Goal: Task Accomplishment & Management: Complete application form

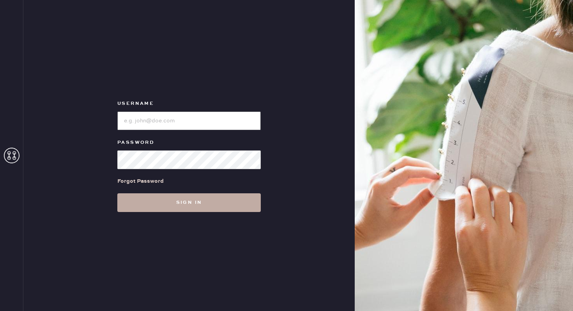
type input "reformationnorthpark"
click at [169, 210] on button "Sign in" at bounding box center [188, 202] width 143 height 19
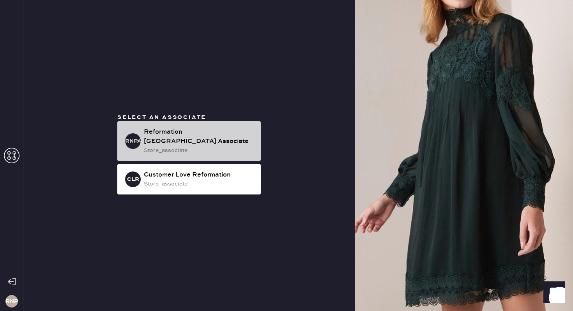
click at [205, 146] on div "store_associate" at bounding box center [199, 150] width 111 height 9
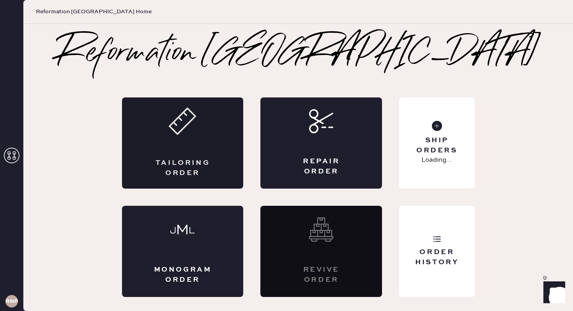
click at [201, 138] on div "Tailoring Order" at bounding box center [183, 142] width 122 height 91
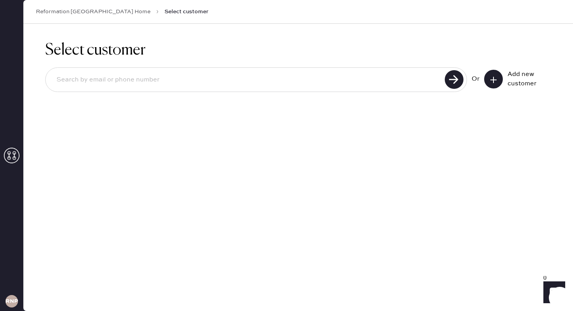
click at [492, 80] on icon at bounding box center [494, 80] width 8 height 8
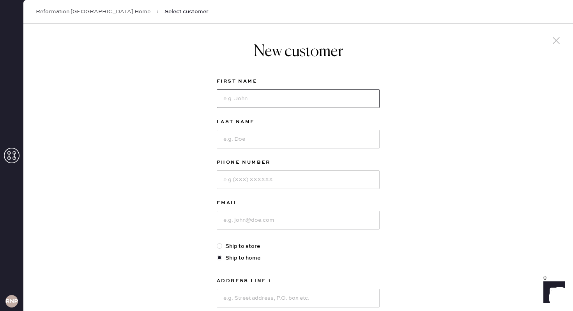
click at [266, 96] on input at bounding box center [298, 98] width 163 height 19
type input "[PERSON_NAME]"
click at [265, 136] on input at bounding box center [298, 139] width 163 height 19
click at [253, 102] on input "[PERSON_NAME]" at bounding box center [298, 98] width 163 height 19
click at [238, 120] on label "Last Name" at bounding box center [298, 121] width 163 height 9
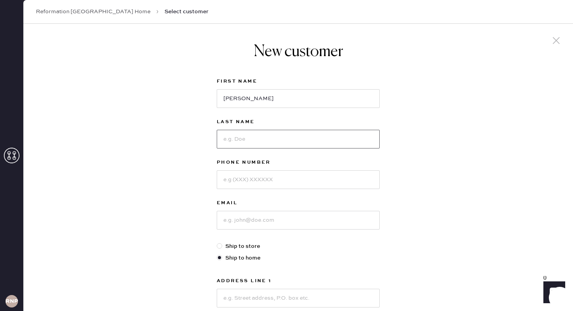
click at [238, 133] on input at bounding box center [298, 139] width 163 height 19
type input "Shamabhat"
click at [296, 180] on input at bounding box center [298, 179] width 163 height 19
type input "9726398838"
click at [282, 222] on input at bounding box center [298, 220] width 163 height 19
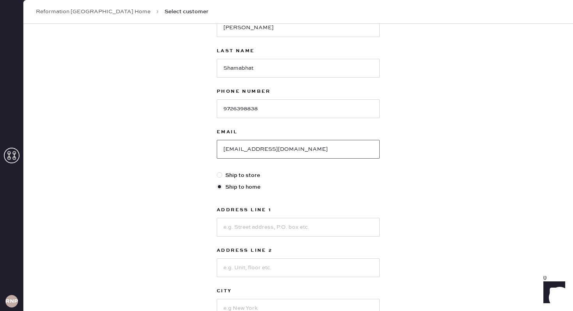
scroll to position [71, 0]
type input "[EMAIL_ADDRESS][DOMAIN_NAME]"
click at [277, 223] on input at bounding box center [298, 227] width 163 height 19
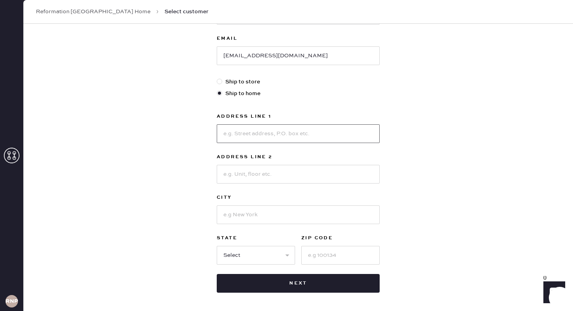
scroll to position [164, 0]
type input "[STREET_ADDRESS]"
click at [262, 218] on input at bounding box center [298, 215] width 163 height 19
type input "[PERSON_NAME]"
click at [235, 256] on select "Select AK AL AR AZ CA CO CT [GEOGRAPHIC_DATA] DE FL [GEOGRAPHIC_DATA] HI [GEOGR…" at bounding box center [256, 255] width 78 height 19
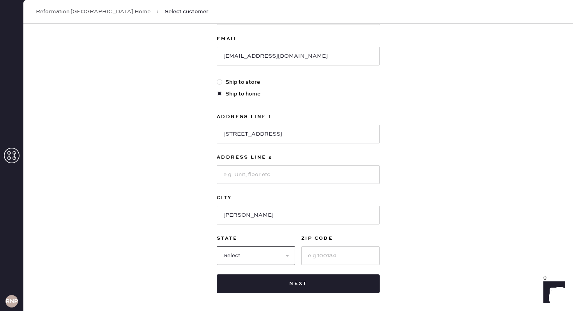
select select "[GEOGRAPHIC_DATA]"
click at [217, 246] on select "Select AK AL AR AZ CA CO CT [GEOGRAPHIC_DATA] DE FL [GEOGRAPHIC_DATA] HI [GEOGR…" at bounding box center [256, 255] width 78 height 19
click at [329, 251] on input at bounding box center [340, 255] width 78 height 19
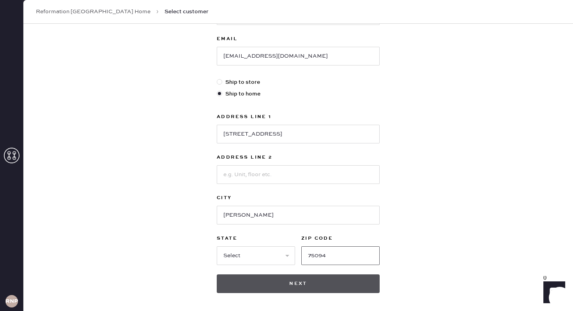
type input "75094"
click at [342, 286] on button "Next" at bounding box center [298, 283] width 163 height 19
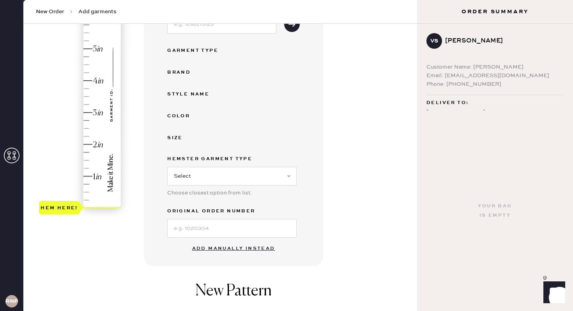
scroll to position [100, 0]
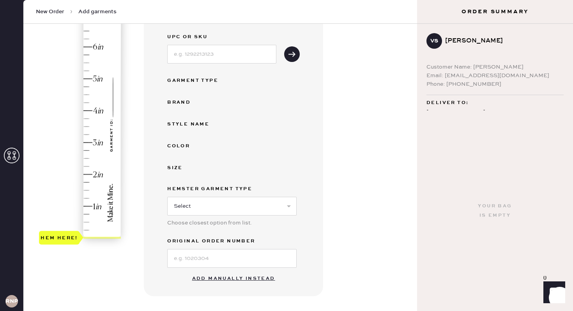
click at [87, 80] on div "Hem here!" at bounding box center [80, 127] width 83 height 230
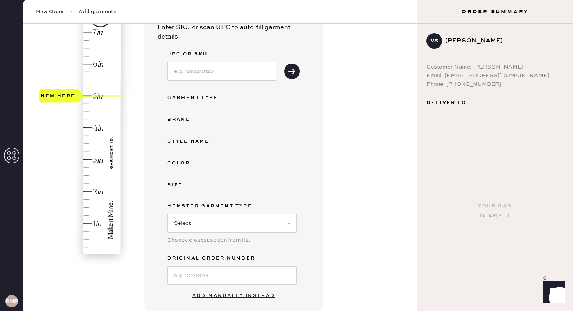
scroll to position [76, 0]
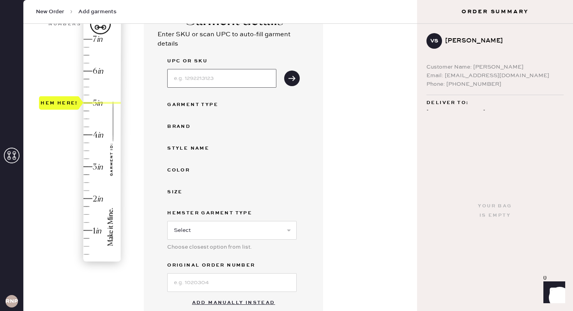
click at [247, 74] on input at bounding box center [221, 78] width 109 height 19
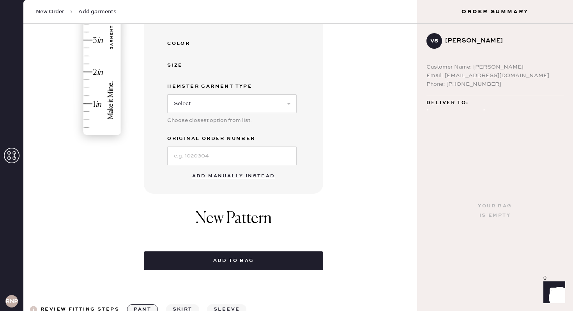
click at [194, 175] on button "Add manually instead" at bounding box center [233, 176] width 92 height 16
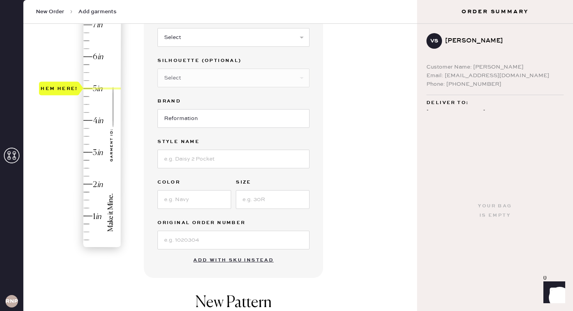
scroll to position [0, 0]
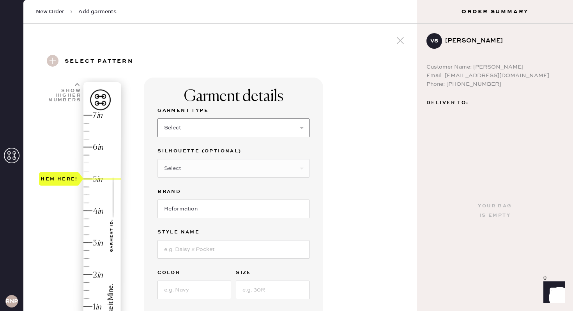
click at [178, 124] on select "Select Basic Skirt Jeans Leggings Pants Shorts Basic Sleeved Dress Basic Sleeve…" at bounding box center [233, 127] width 152 height 19
select select "2"
click at [157, 118] on select "Select Basic Skirt Jeans Leggings Pants Shorts Basic Sleeved Dress Basic Sleeve…" at bounding box center [233, 127] width 152 height 19
click at [315, 133] on div "Garment details Garment Type Select Basic Skirt Jeans Leggings Pants Shorts Bas…" at bounding box center [233, 223] width 179 height 291
click at [223, 164] on select "Select Shorts Cropped Flare Boot Cut Straight Skinny Other" at bounding box center [233, 168] width 152 height 19
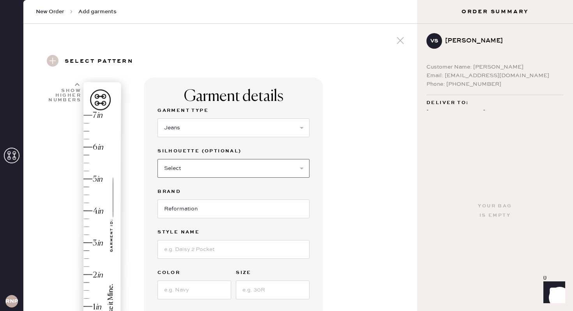
select select "other"
click at [157, 159] on select "Select Shorts Cropped Flare Boot Cut Straight Skinny Other" at bounding box center [233, 168] width 152 height 19
click at [184, 205] on input at bounding box center [233, 209] width 152 height 19
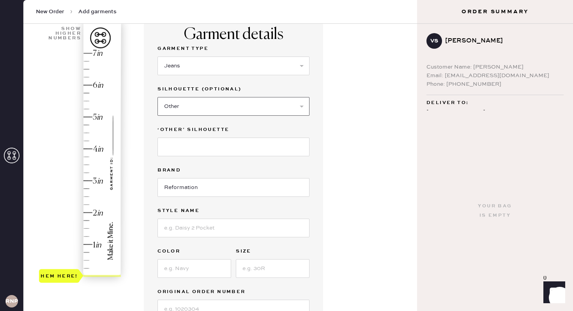
click at [202, 106] on select "Select Shorts Cropped Flare Boot Cut Straight Skinny Other" at bounding box center [233, 106] width 152 height 19
select select
click at [157, 97] on select "Select Shorts Cropped Flare Boot Cut Straight Skinny Other" at bounding box center [233, 106] width 152 height 19
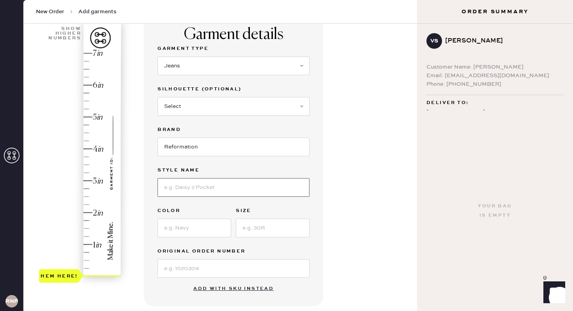
click at [189, 185] on input at bounding box center [233, 187] width 152 height 19
type input "[PERSON_NAME] Low Rise Wide Leg Jeans"
click at [181, 229] on input at bounding box center [194, 228] width 74 height 19
type input "[PERSON_NAME] Studded"
click at [267, 229] on input at bounding box center [273, 228] width 74 height 19
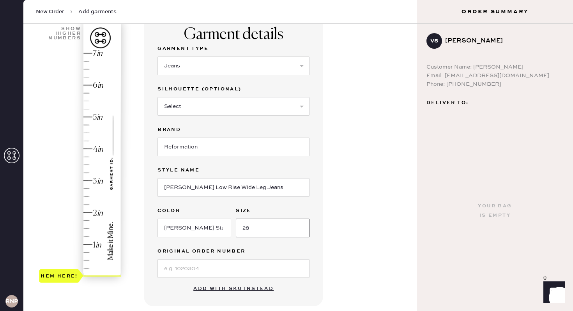
type input "28"
click at [194, 268] on input at bounding box center [233, 268] width 152 height 19
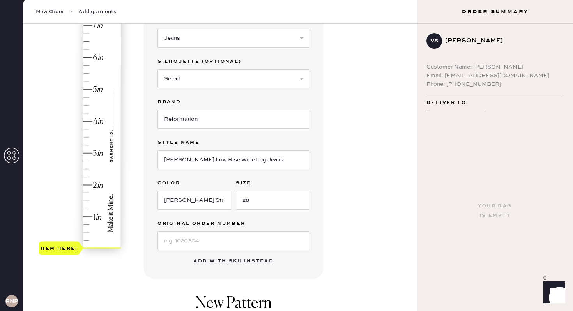
click at [164, 263] on div "Garment details Garment Type Select Basic Skirt Jeans Leggings Pants Shorts Bas…" at bounding box center [233, 133] width 179 height 291
click at [490, 74] on div "Email: [EMAIL_ADDRESS][DOMAIN_NAME]" at bounding box center [494, 75] width 137 height 9
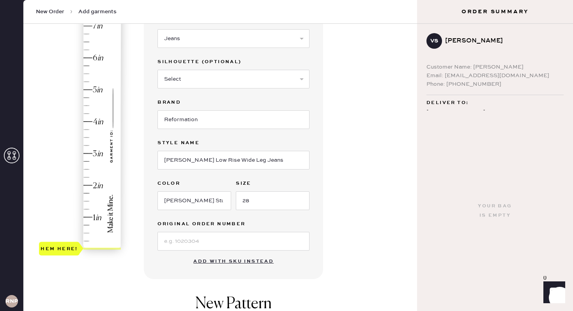
click at [501, 74] on div "Email: [EMAIL_ADDRESS][DOMAIN_NAME]" at bounding box center [494, 75] width 137 height 9
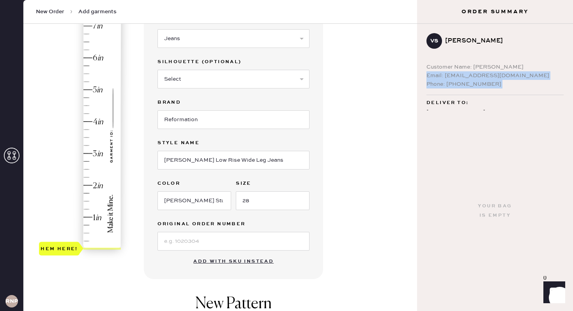
drag, startPoint x: 501, startPoint y: 75, endPoint x: 480, endPoint y: 84, distance: 22.4
click at [480, 84] on div "Customer Name: [PERSON_NAME] Email: [EMAIL_ADDRESS][DOMAIN_NAME] Phone: [PHONE_…" at bounding box center [494, 76] width 137 height 26
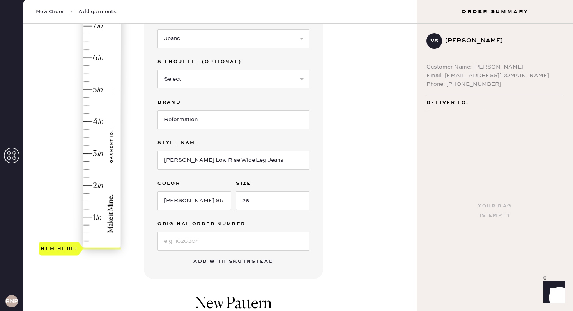
click at [460, 81] on div "Phone: [PHONE_NUMBER]" at bounding box center [494, 84] width 137 height 9
click at [449, 78] on div "Email: [EMAIL_ADDRESS][DOMAIN_NAME]" at bounding box center [494, 75] width 137 height 9
drag, startPoint x: 445, startPoint y: 76, endPoint x: 502, endPoint y: 76, distance: 57.7
click at [502, 76] on div "Email: [EMAIL_ADDRESS][DOMAIN_NAME]" at bounding box center [494, 75] width 137 height 9
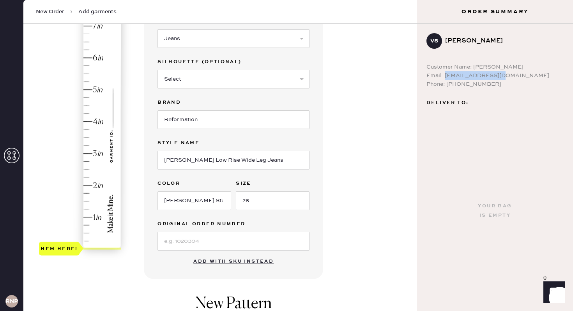
copy div "[EMAIL_ADDRESS][DOMAIN_NAME]"
click at [196, 241] on input at bounding box center [233, 241] width 152 height 19
paste input "S27872464"
type input "S27872464"
type input "5"
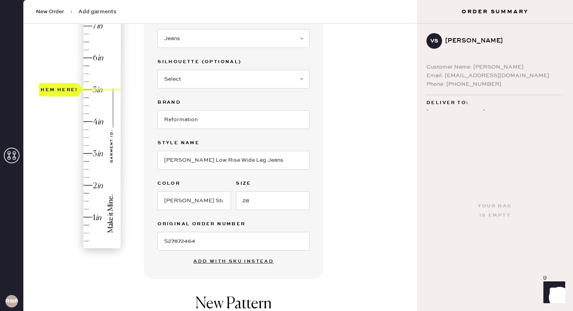
click at [85, 90] on div "Hem here!" at bounding box center [80, 138] width 83 height 230
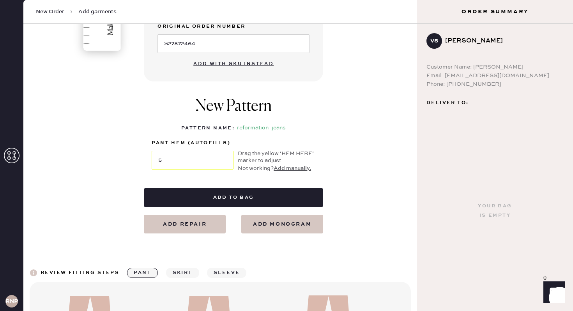
scroll to position [290, 0]
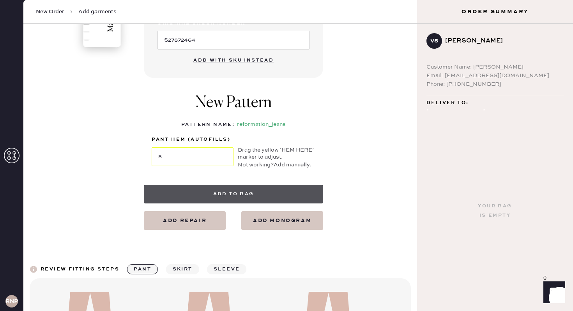
click at [259, 188] on button "Add to bag" at bounding box center [233, 194] width 179 height 19
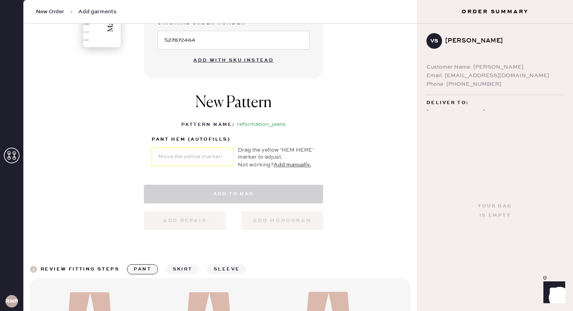
select select "2"
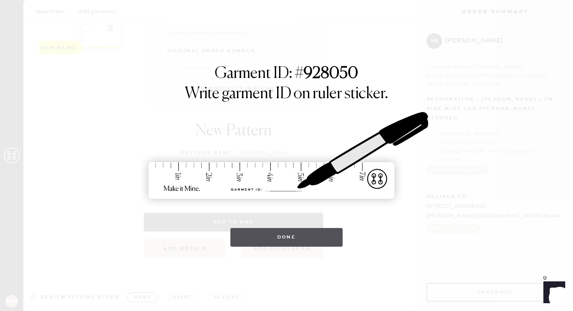
click at [275, 240] on button "Done" at bounding box center [286, 237] width 113 height 19
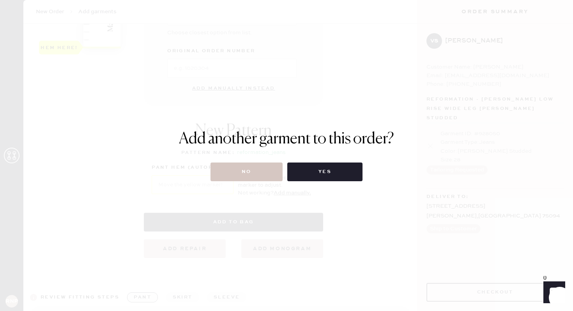
drag, startPoint x: 275, startPoint y: 240, endPoint x: 288, endPoint y: 192, distance: 49.3
click at [274, 233] on div "Add another garment to this order? No Yes" at bounding box center [286, 155] width 573 height 311
click at [256, 175] on button "No" at bounding box center [246, 172] width 72 height 19
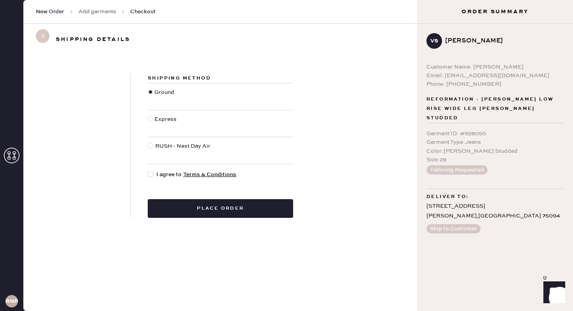
click at [149, 172] on div at bounding box center [150, 174] width 5 height 5
click at [148, 171] on input "I agree to Terms & Conditions" at bounding box center [148, 170] width 0 height 0
checkbox input "true"
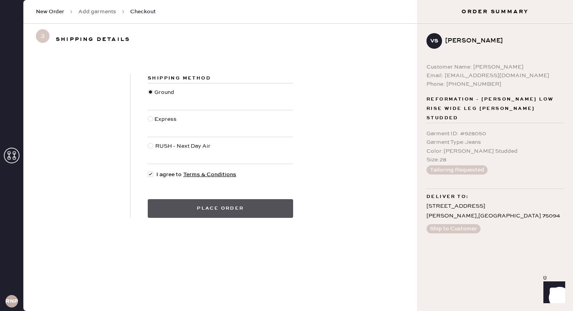
click at [187, 207] on button "Place order" at bounding box center [220, 208] width 145 height 19
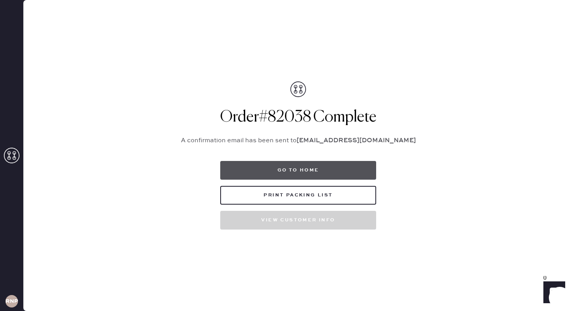
click at [293, 170] on button "Go to home" at bounding box center [298, 170] width 156 height 19
